Goal: Information Seeking & Learning: Learn about a topic

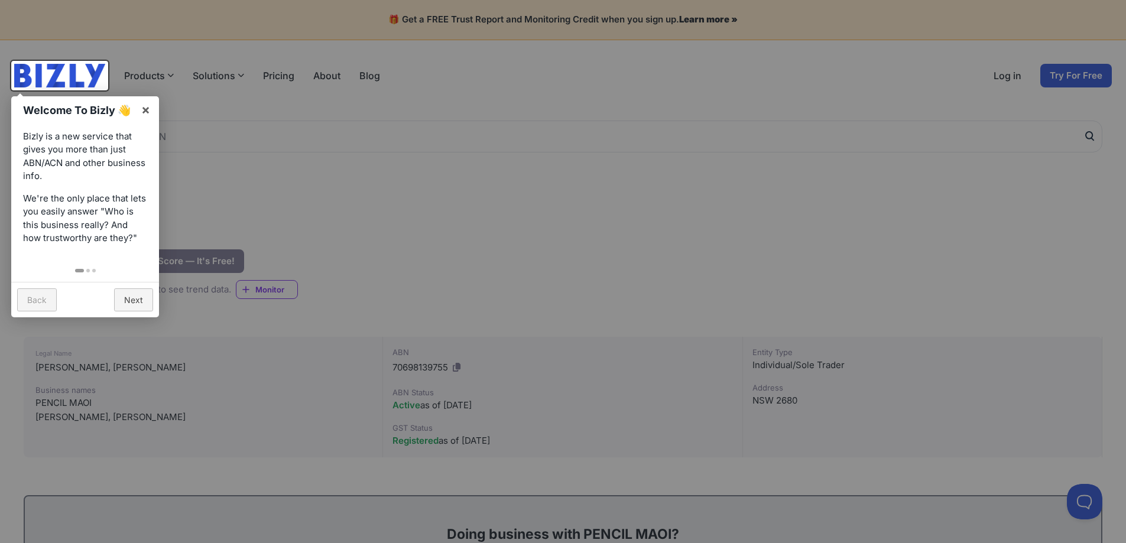
click at [53, 144] on p "Bizly is a new service that gives you more than just ABN/ACN and other business…" at bounding box center [85, 156] width 124 height 53
click at [107, 207] on p "We're the only place that lets you easily answer "Who is this business really? …" at bounding box center [85, 218] width 124 height 53
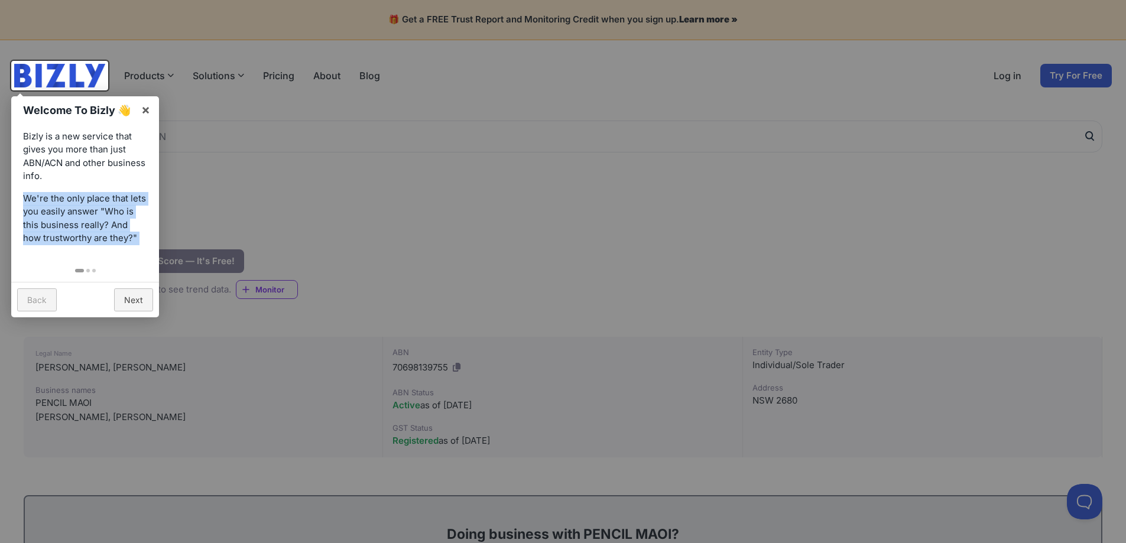
click at [107, 207] on p "We're the only place that lets you easily answer "Who is this business really? …" at bounding box center [85, 218] width 124 height 53
click at [133, 298] on link "Next" at bounding box center [133, 299] width 39 height 23
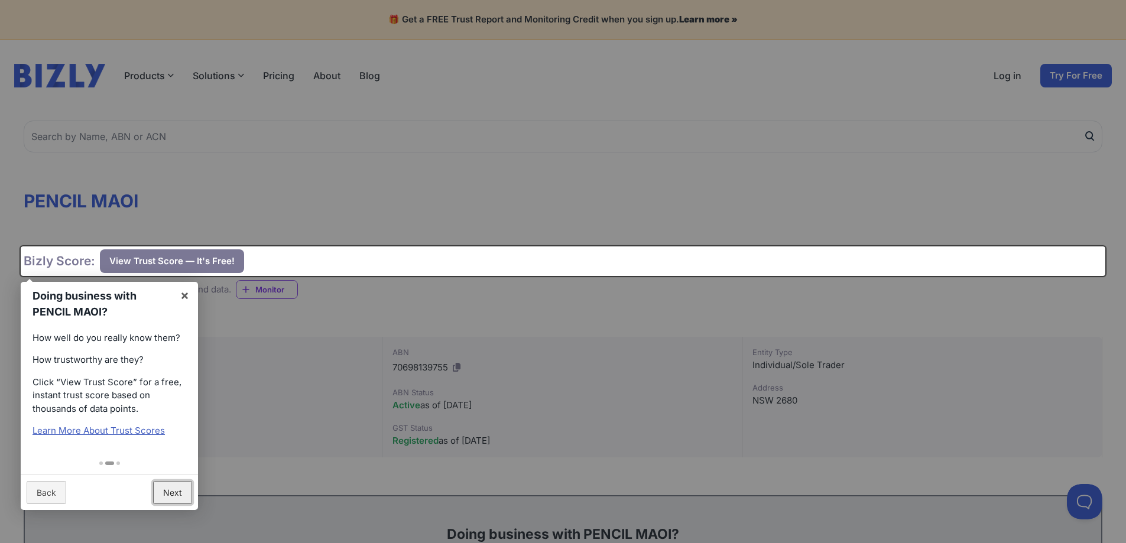
click at [174, 498] on link "Next" at bounding box center [172, 492] width 39 height 23
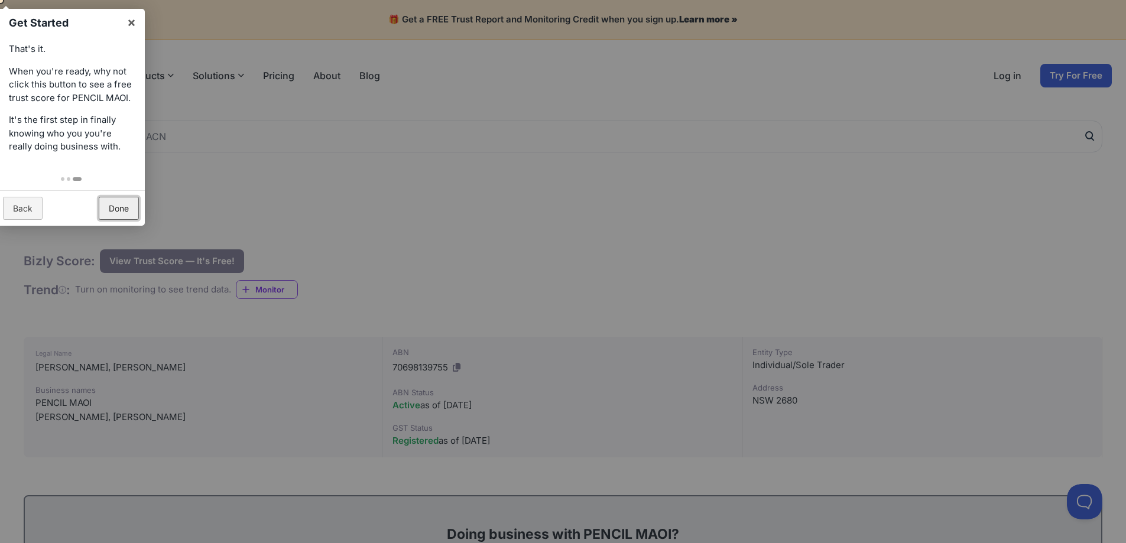
click at [106, 202] on link "Done" at bounding box center [119, 208] width 40 height 23
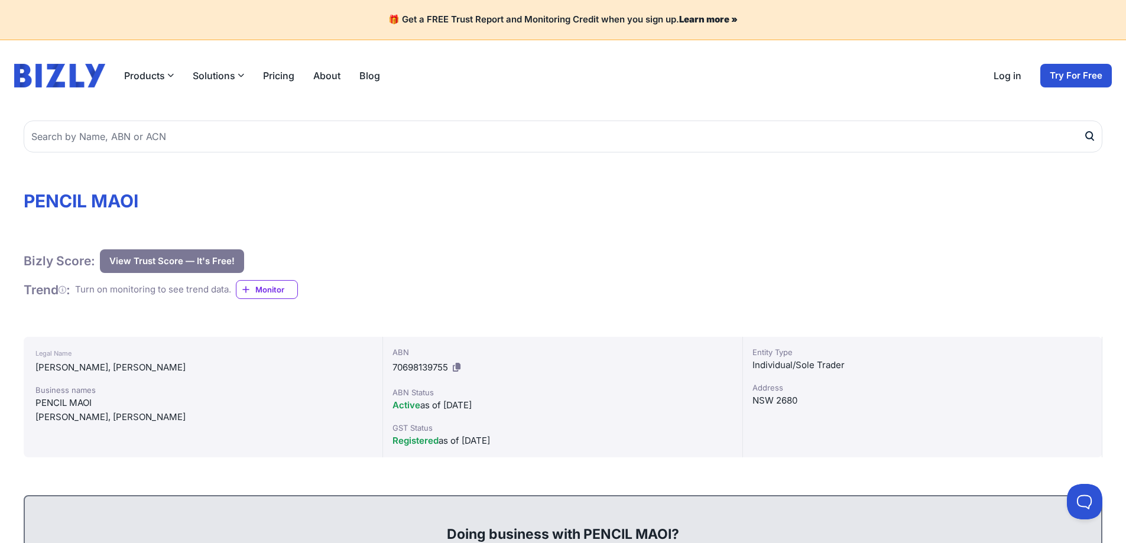
click at [149, 251] on button "View Trust Score — It's Free!" at bounding box center [172, 261] width 144 height 24
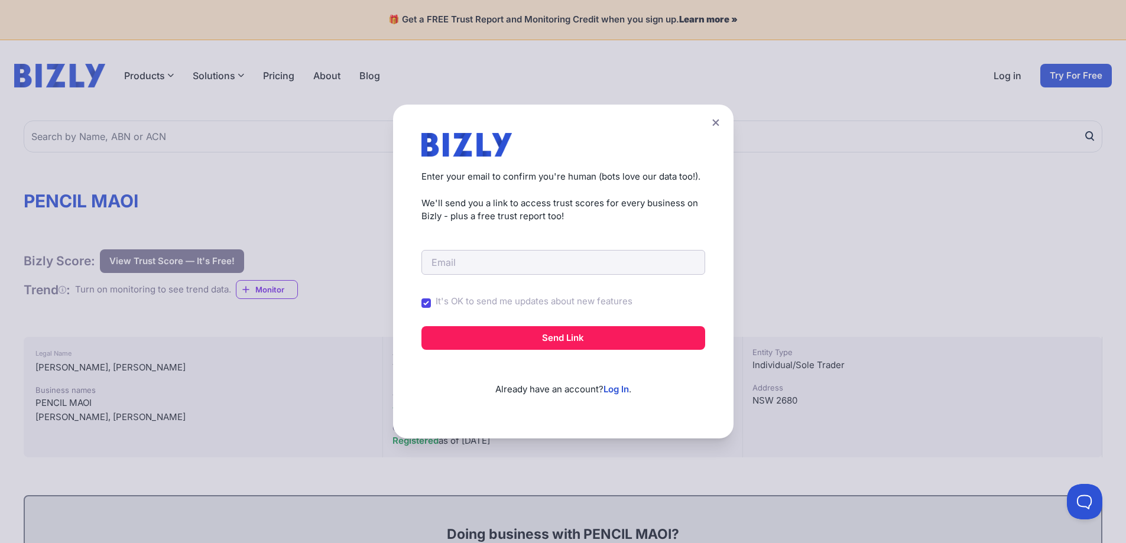
click at [717, 121] on icon at bounding box center [715, 123] width 7 height 8
